Goal: Task Accomplishment & Management: Complete application form

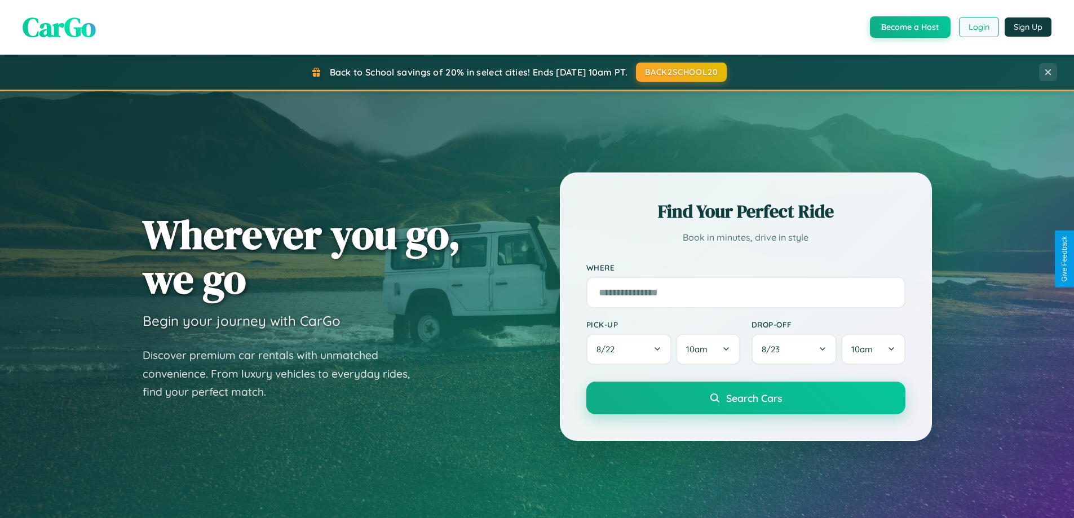
click at [978, 27] on button "Login" at bounding box center [979, 27] width 40 height 20
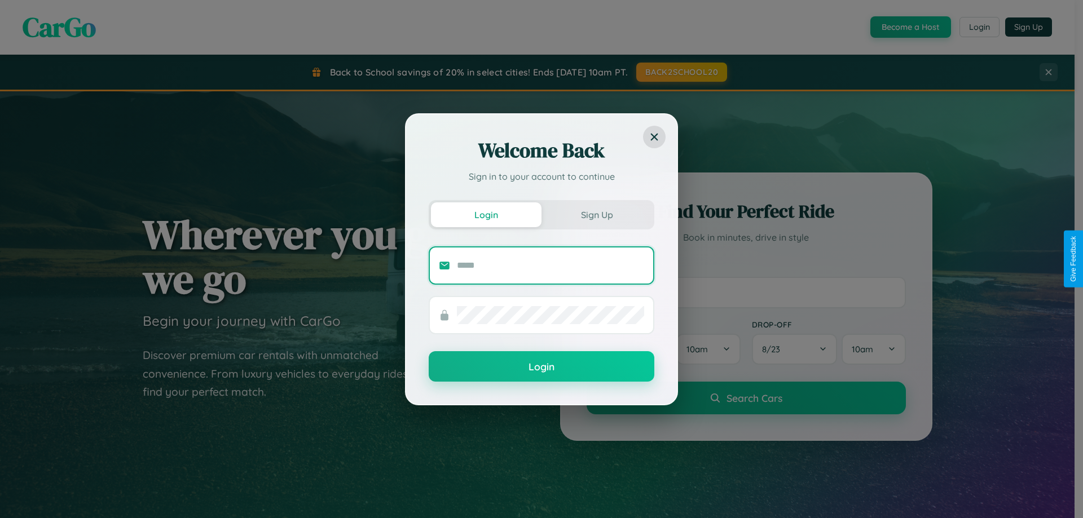
click at [550, 265] on input "text" at bounding box center [550, 266] width 187 height 18
type input "**********"
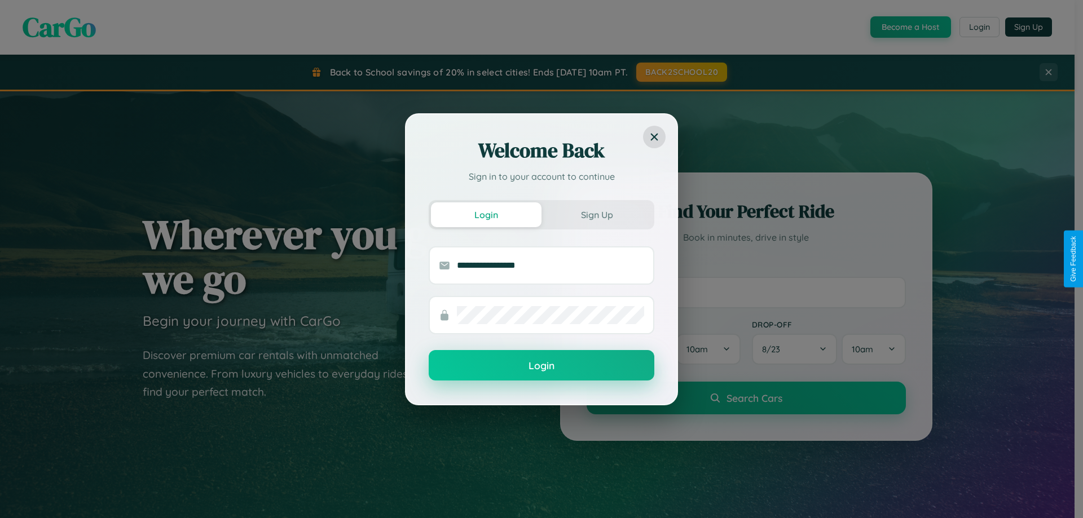
click at [541, 366] on button "Login" at bounding box center [541, 365] width 226 height 30
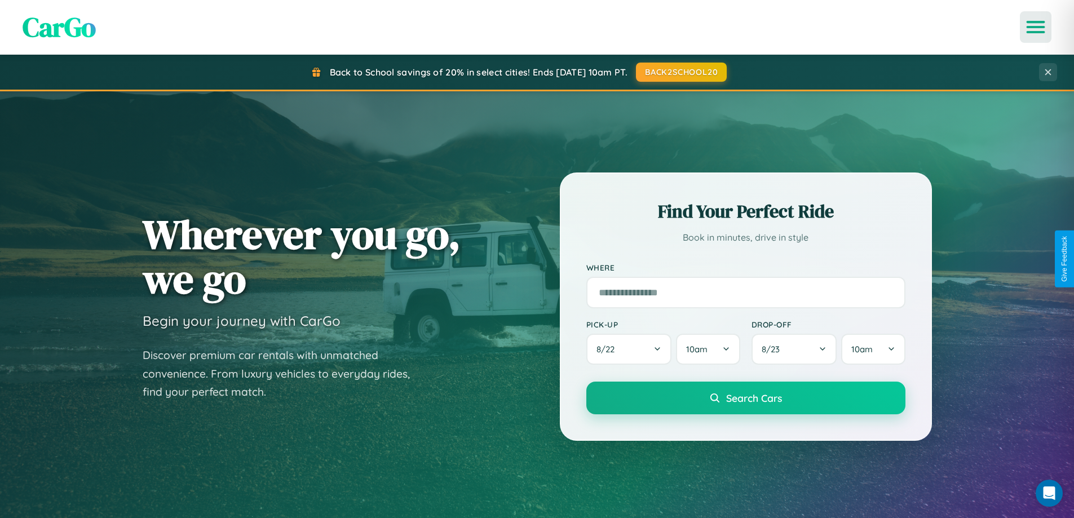
click at [1036, 27] on icon "Open menu" at bounding box center [1036, 27] width 16 height 10
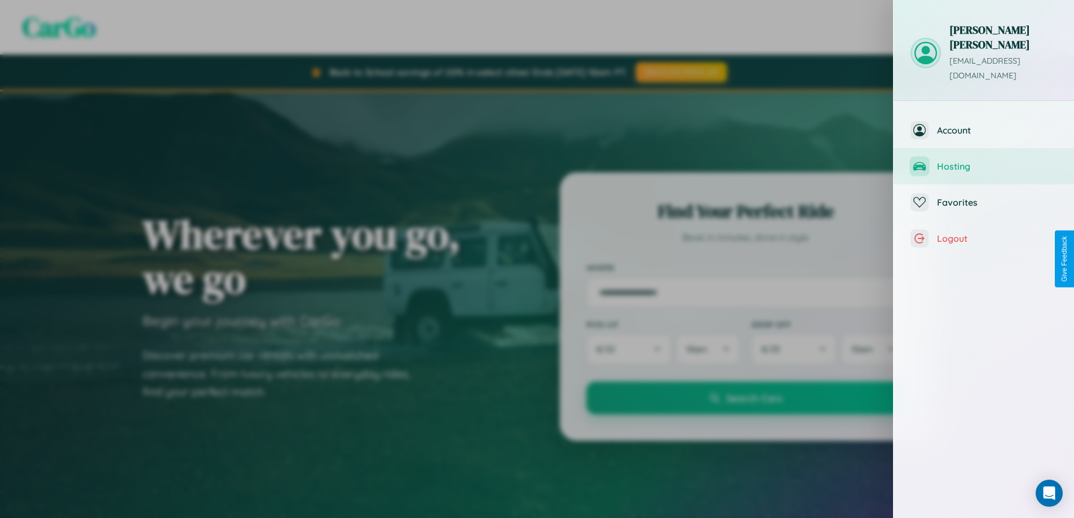
click at [984, 161] on span "Hosting" at bounding box center [997, 166] width 120 height 11
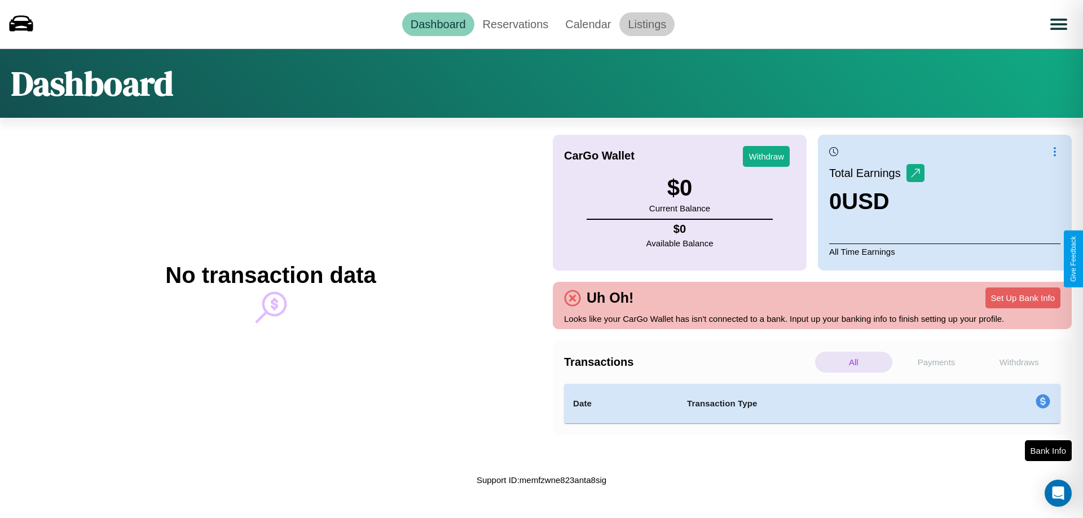
click at [647, 24] on link "Listings" at bounding box center [646, 24] width 55 height 24
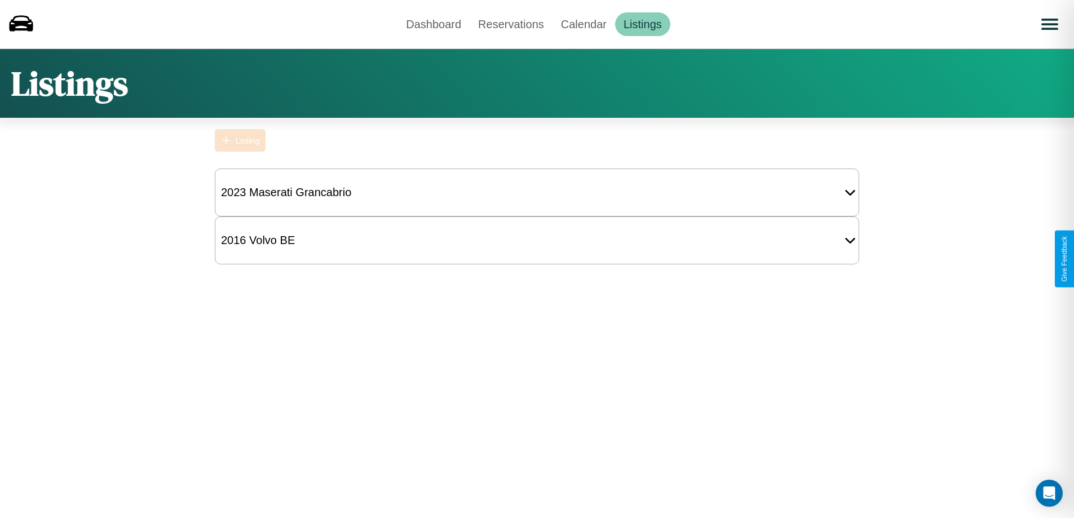
click at [240, 140] on div "Listing" at bounding box center [248, 141] width 24 height 10
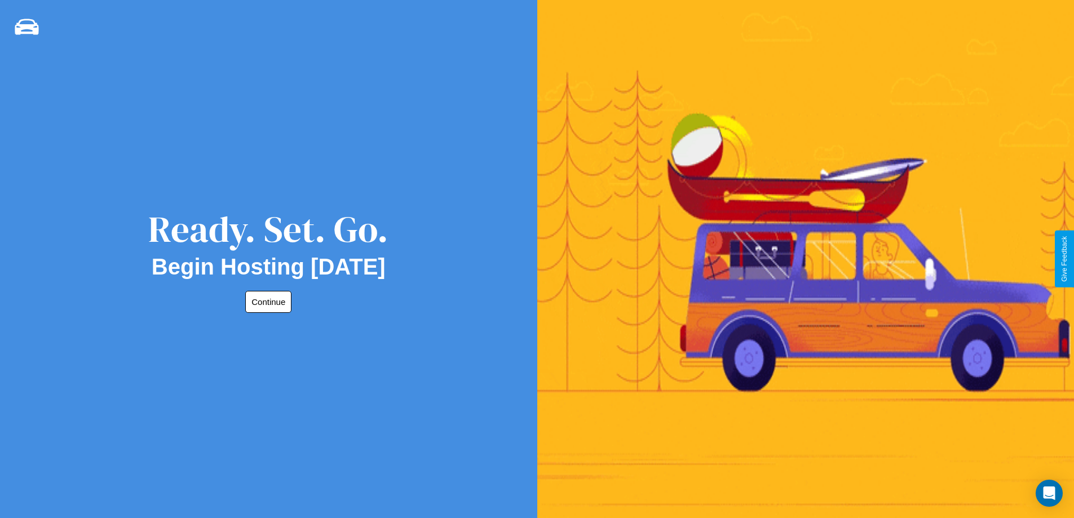
click at [266, 302] on button "Continue" at bounding box center [268, 302] width 46 height 22
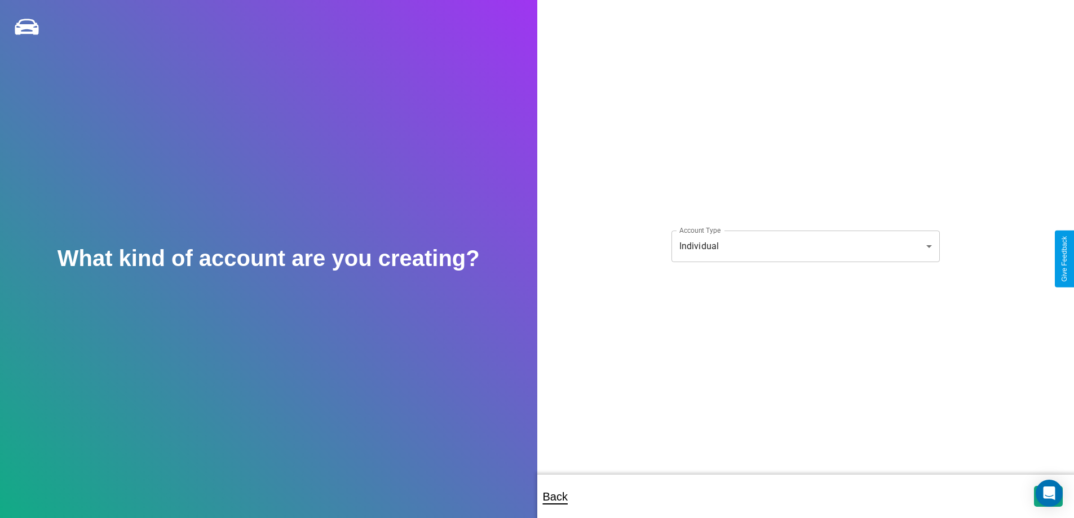
click at [805, 246] on body "**********" at bounding box center [537, 266] width 1074 height 533
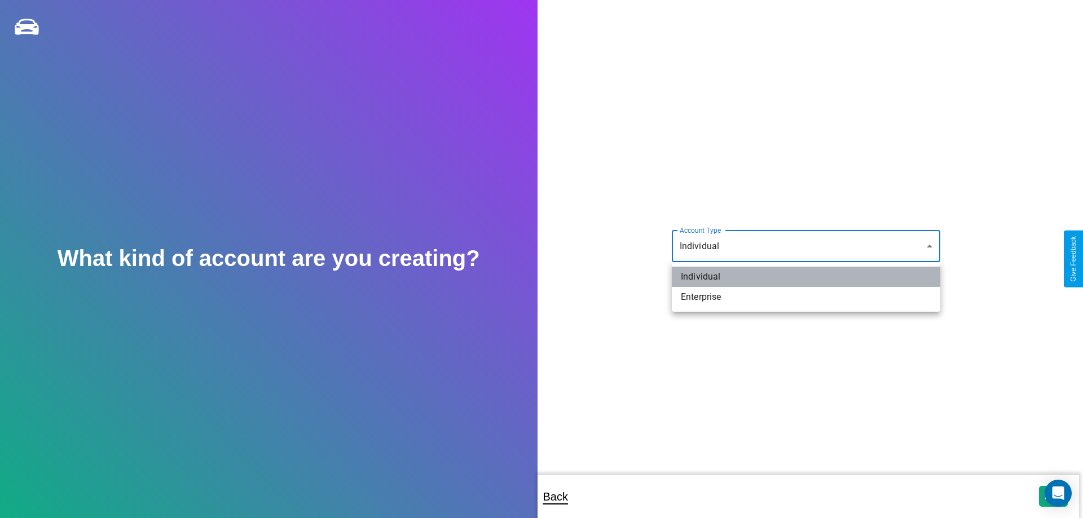
click at [806, 277] on li "Individual" at bounding box center [805, 277] width 268 height 20
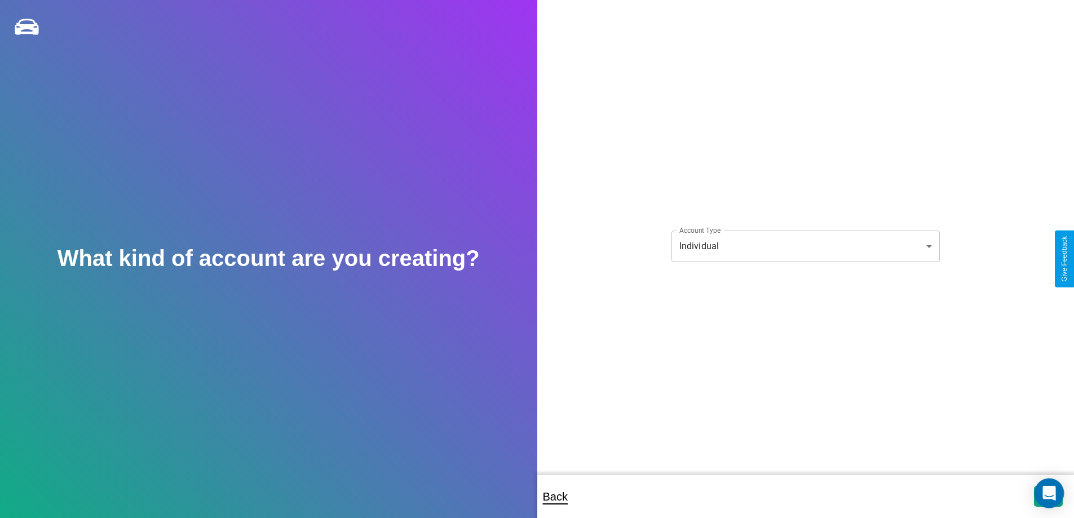
click at [1048, 496] on icon "Open Intercom Messenger" at bounding box center [1048, 493] width 13 height 15
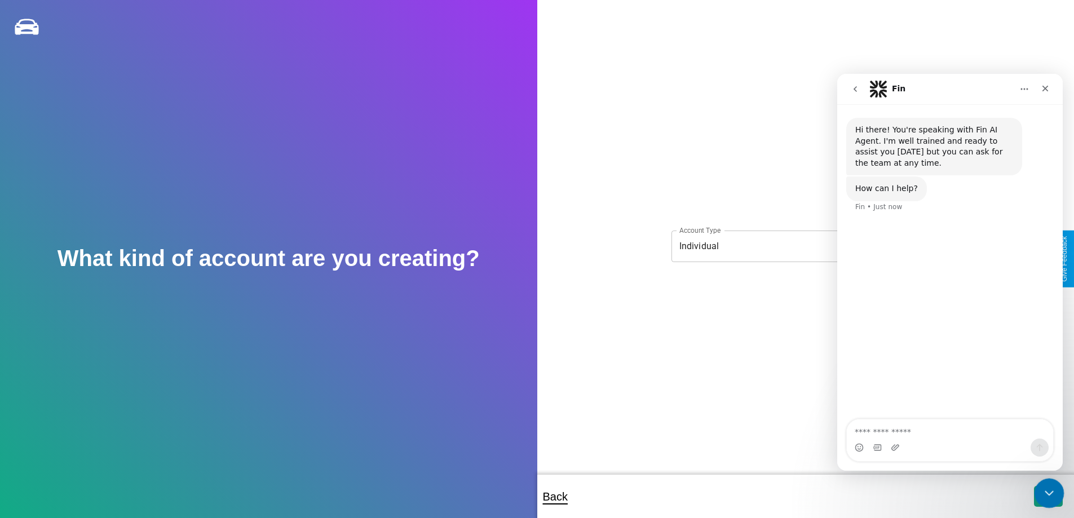
click at [1046, 494] on icon "Close Intercom Messenger" at bounding box center [1048, 492] width 14 height 14
